Goal: Information Seeking & Learning: Learn about a topic

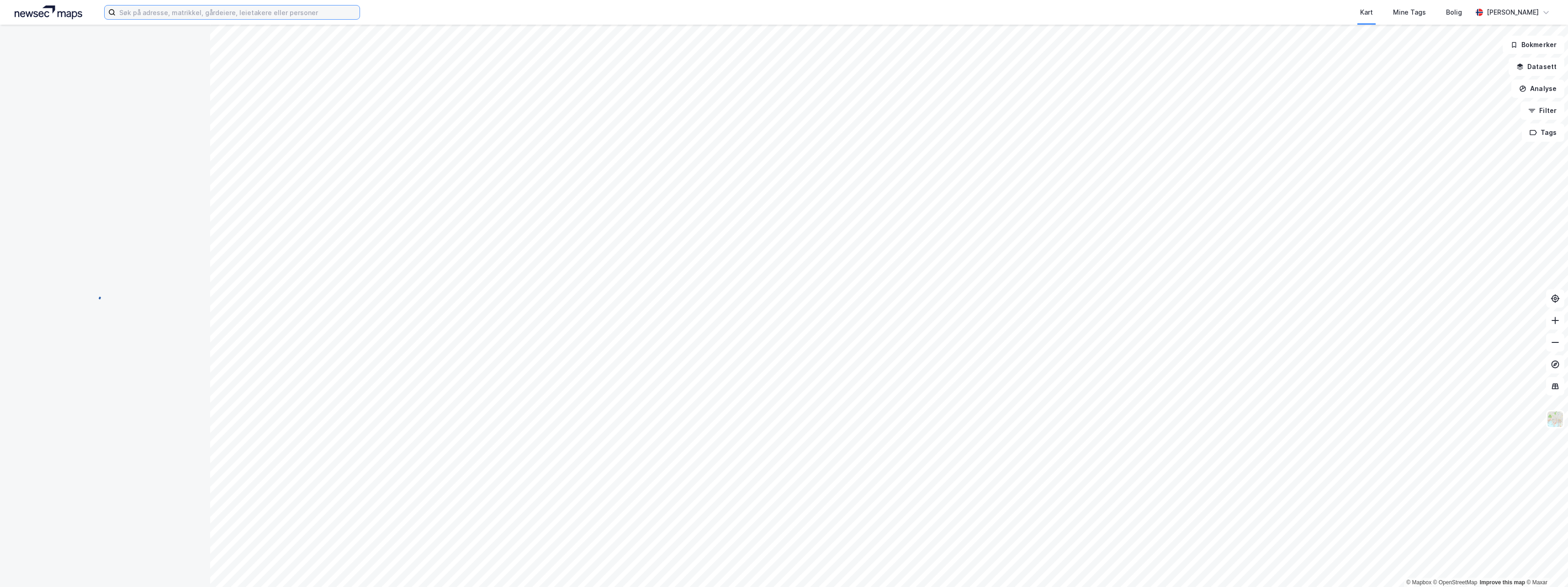
click at [136, 9] on input at bounding box center [237, 13] width 244 height 14
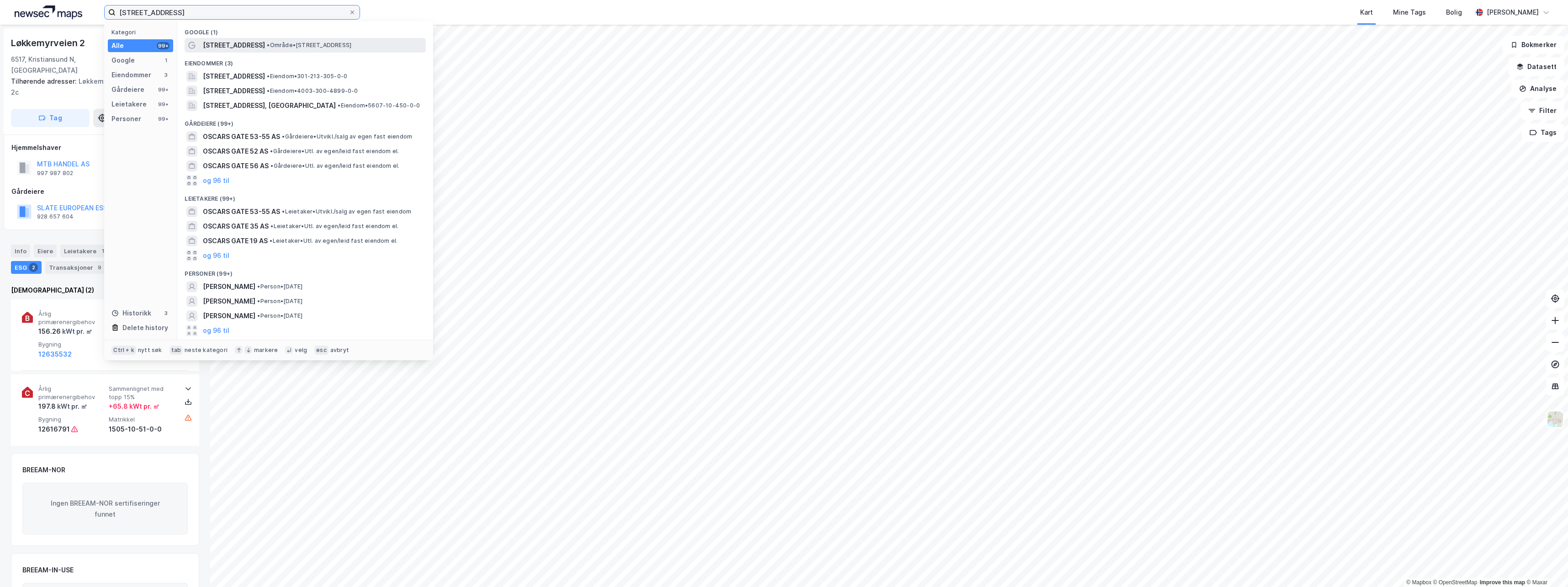
type input "Oscars gate 53"
click at [235, 46] on span "Oscars gate 53" at bounding box center [234, 45] width 62 height 11
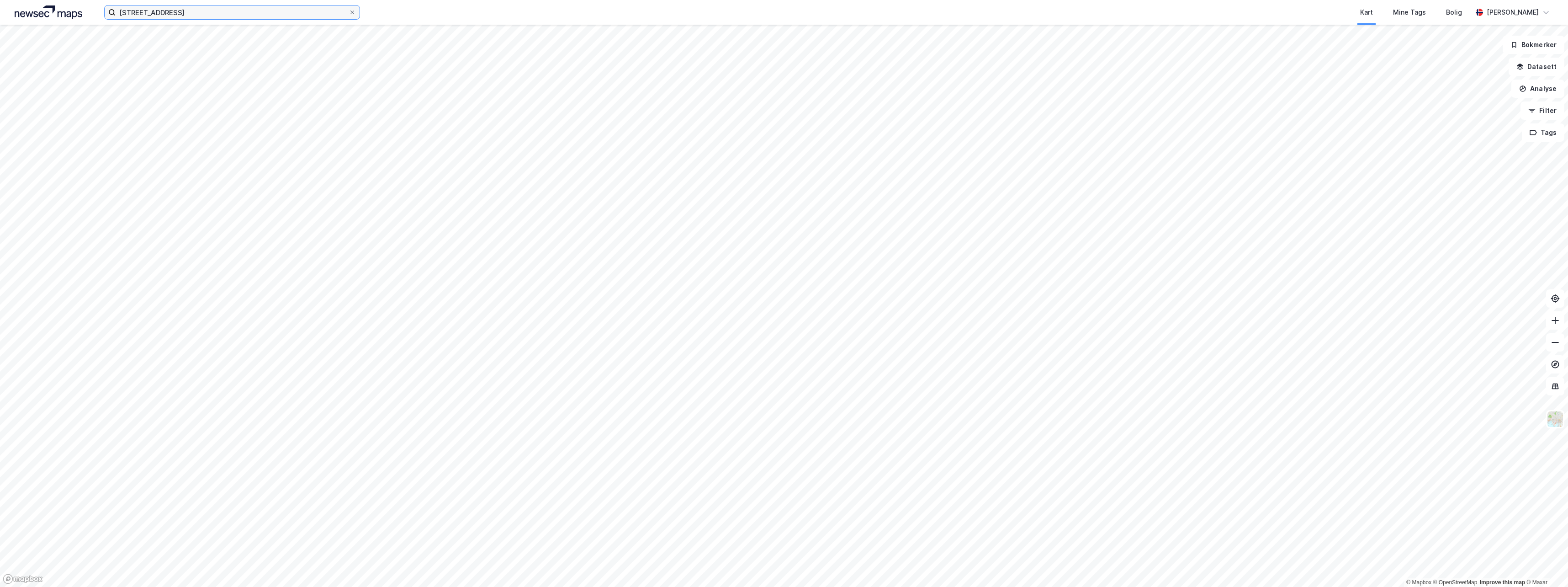
click at [180, 17] on input "Oscars gate 53" at bounding box center [231, 13] width 233 height 14
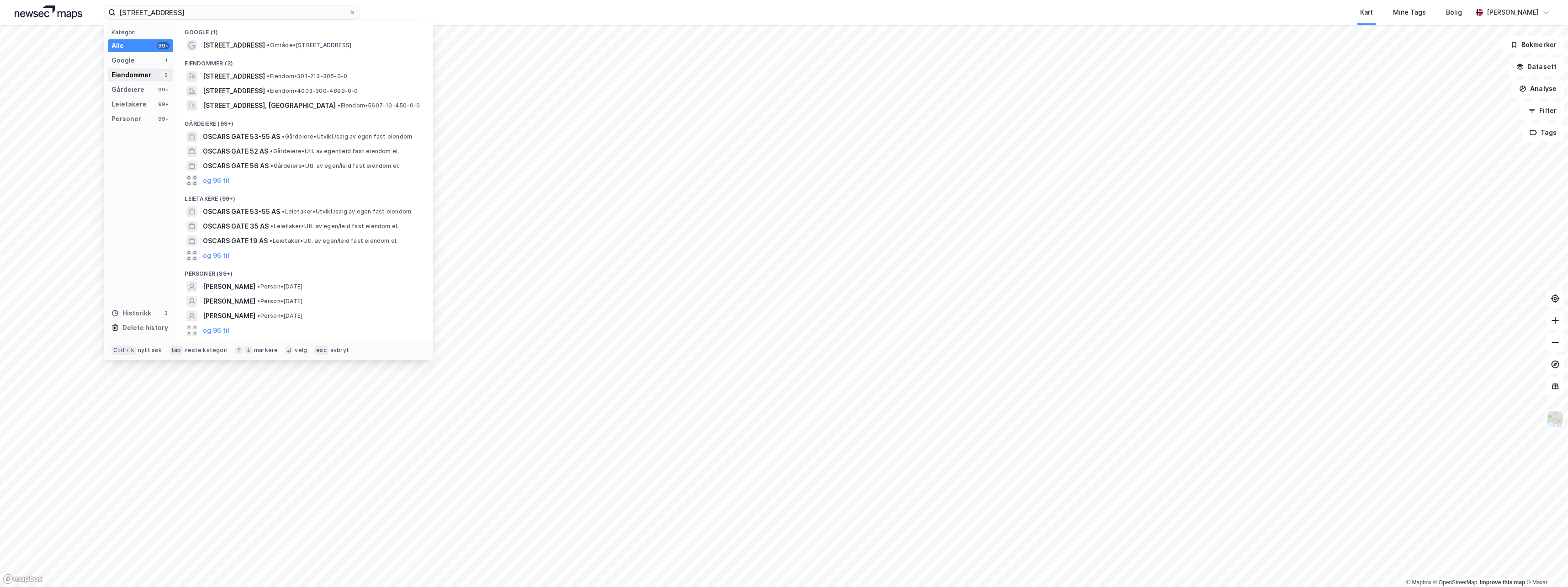
click at [127, 74] on div "Eiendommer" at bounding box center [131, 74] width 40 height 11
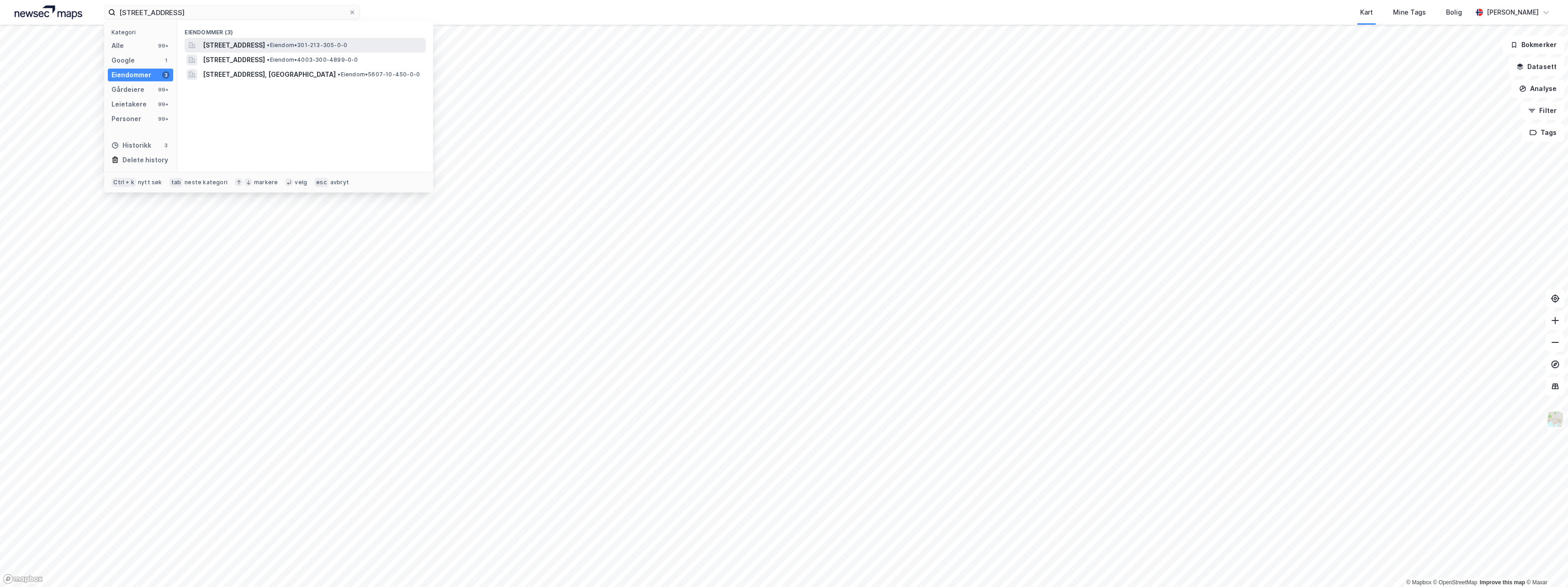
click at [240, 44] on span "Oscars gate 53, 0258, OSLO, OSLO" at bounding box center [234, 45] width 62 height 11
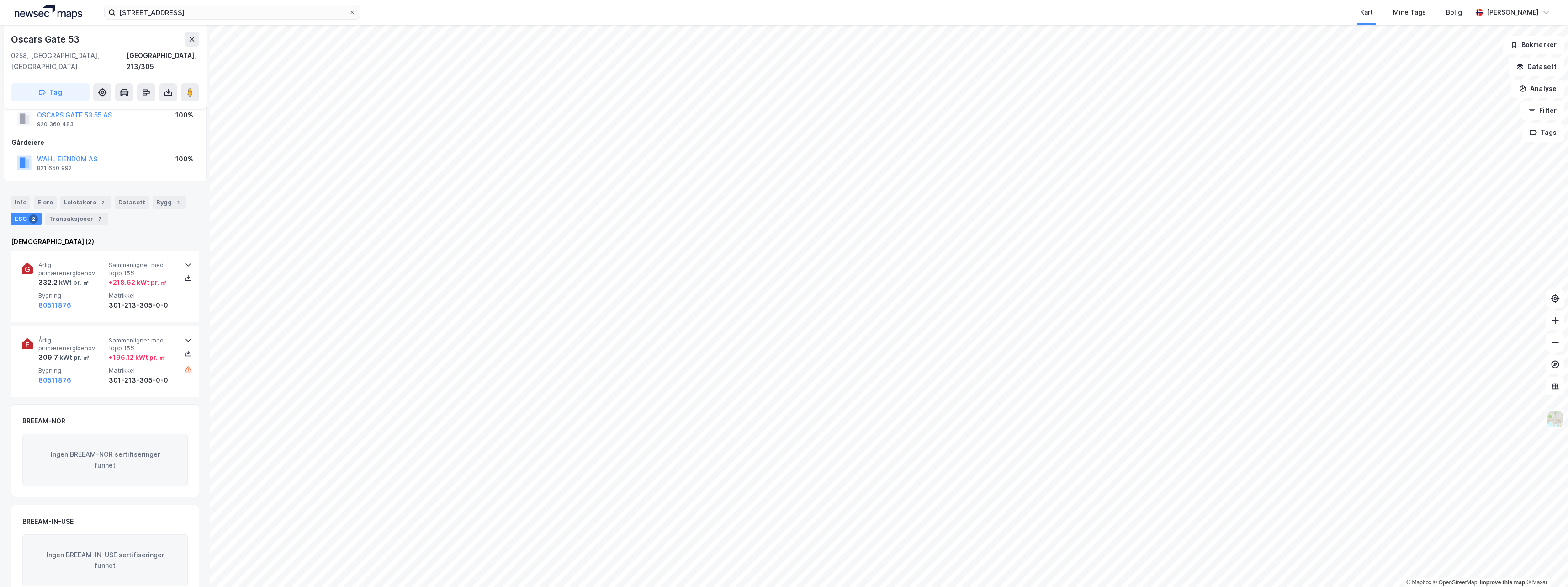
scroll to position [37, 0]
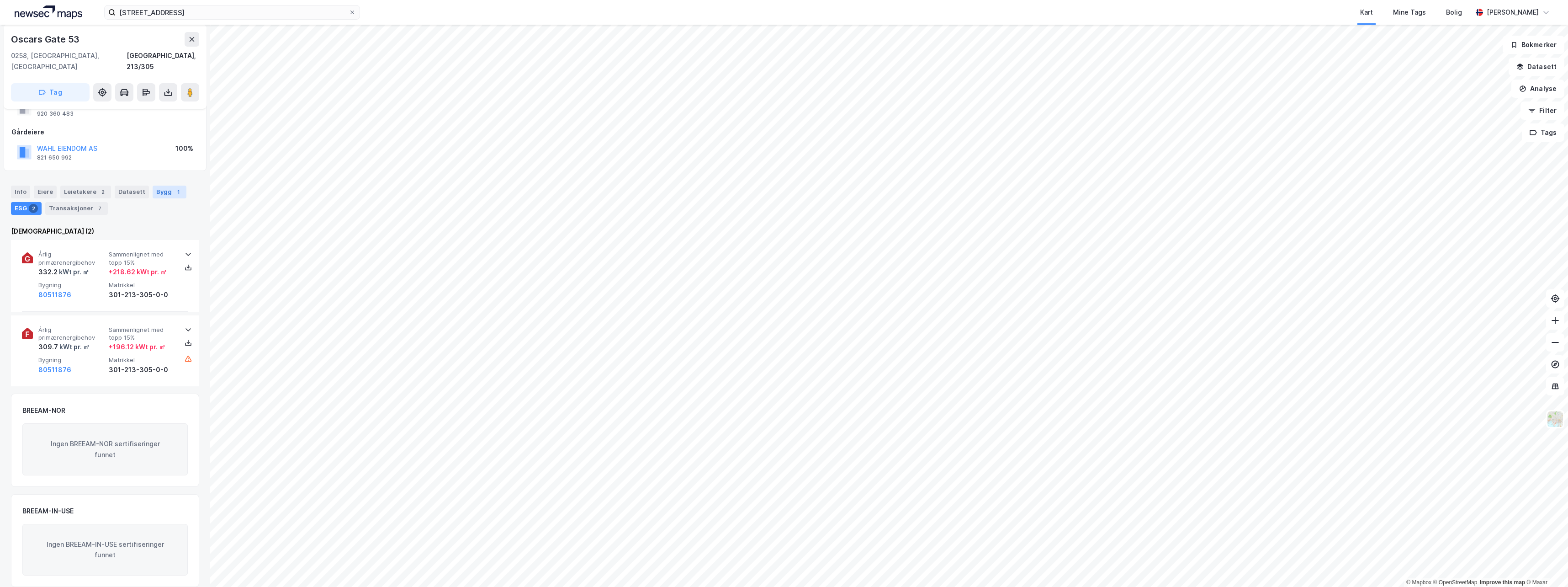
click at [159, 186] on div "Bygg 1" at bounding box center [169, 191] width 34 height 13
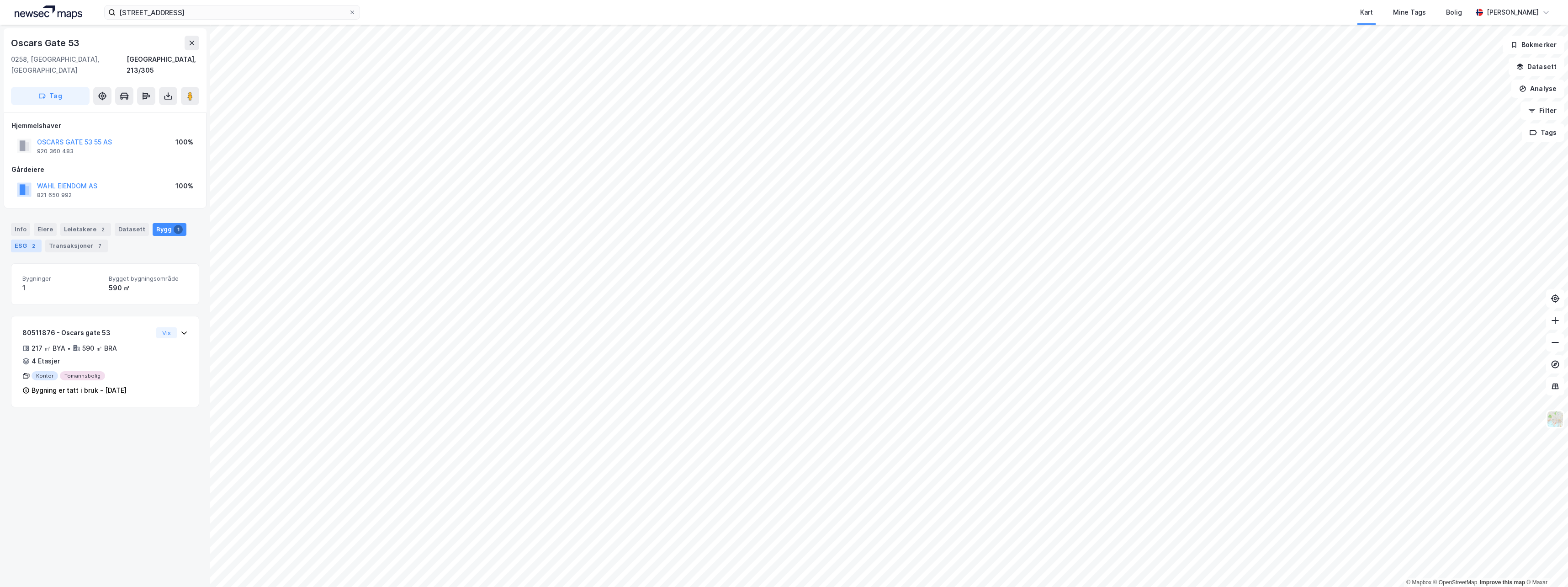
click at [30, 241] on div "2" at bounding box center [32, 245] width 9 height 9
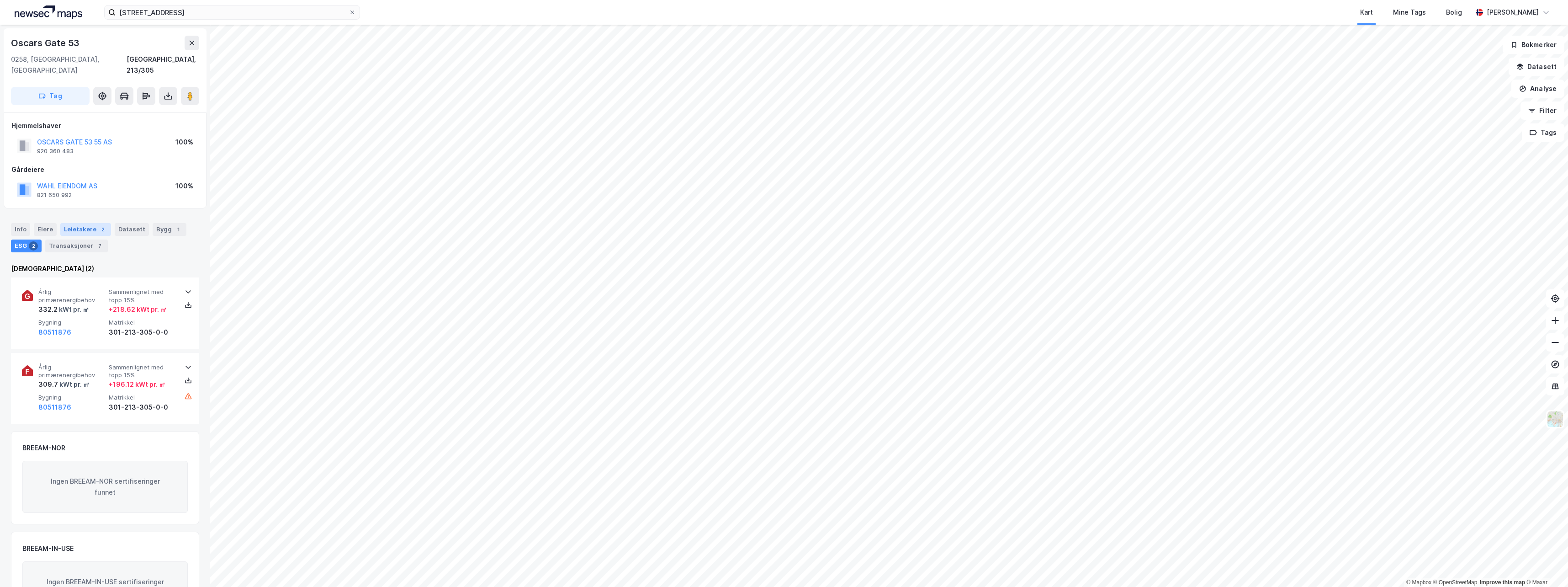
click at [84, 223] on div "Leietakere 2" at bounding box center [86, 229] width 51 height 13
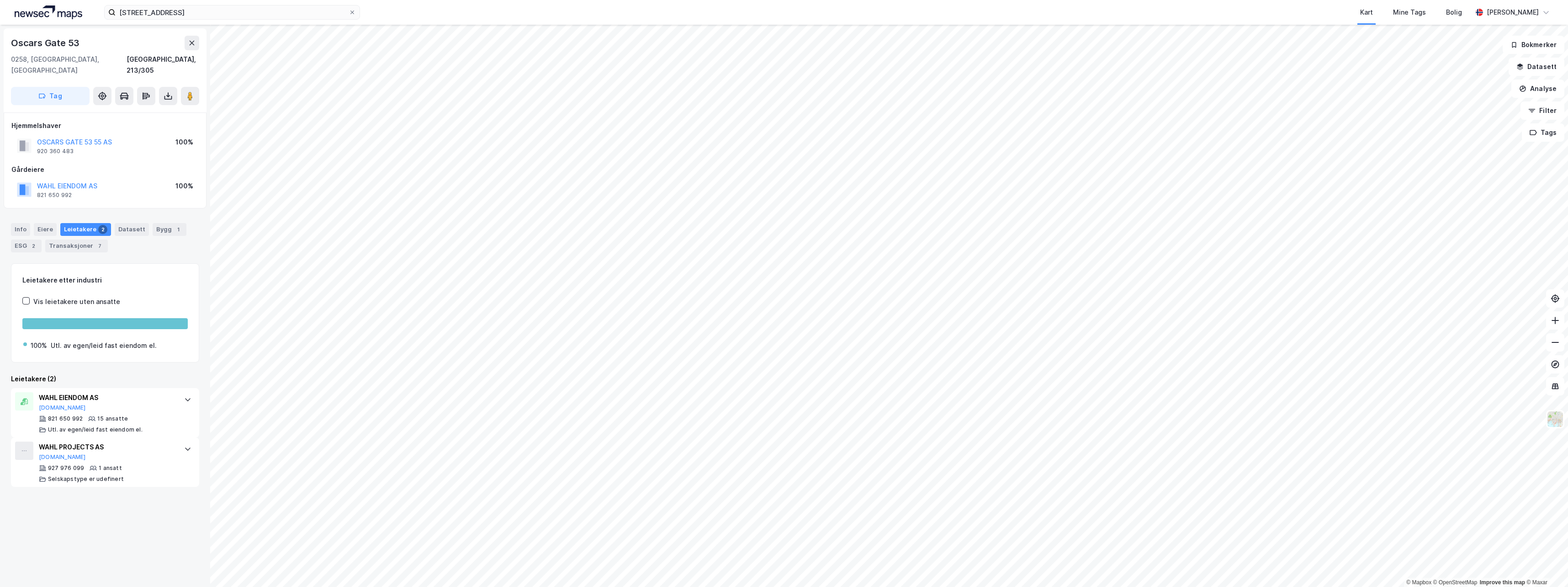
click at [149, 532] on div "Oscars Gate 53 0258, Oslo, Oslo Oslo, 213/305 Tag Hjemmelshaver OSCARS GATE 53 …" at bounding box center [104, 306] width 210 height 563
